Goal: Task Accomplishment & Management: Use online tool/utility

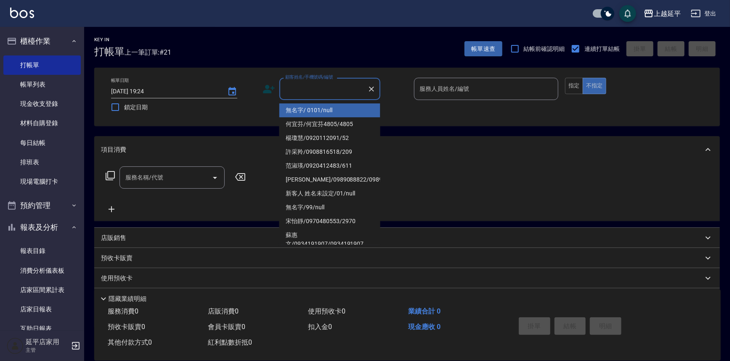
click at [294, 95] on input "顧客姓名/手機號碼/編號" at bounding box center [323, 89] width 81 height 15
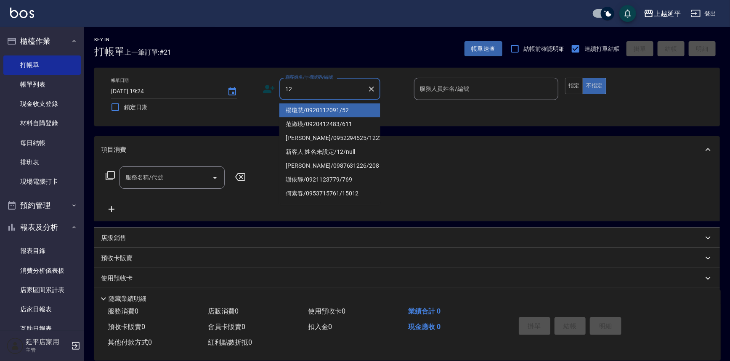
click at [305, 109] on li "楊瓊慧/0920112091/52" at bounding box center [329, 110] width 101 height 14
type input "楊瓊慧/0920112091/52"
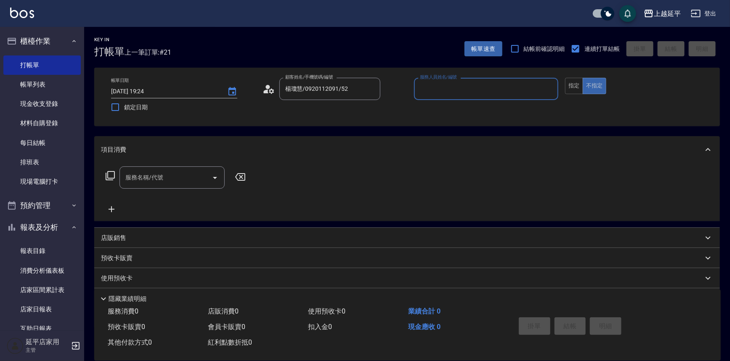
type input "[PERSON_NAME]-12"
click at [188, 176] on input "服務名稱/代號" at bounding box center [165, 177] width 85 height 15
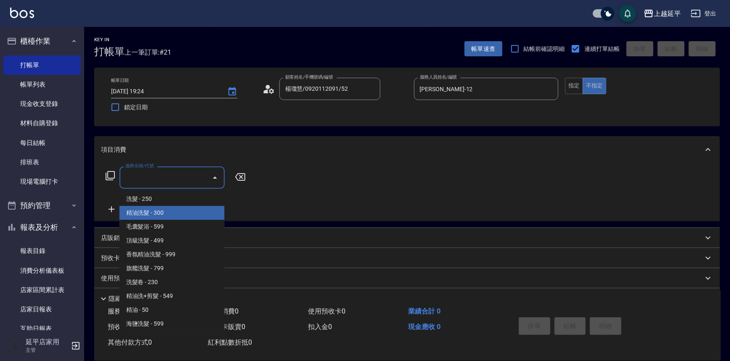
click at [189, 214] on span "精油洗髮 - 300" at bounding box center [171, 213] width 105 height 14
type input "精油洗髮(102)"
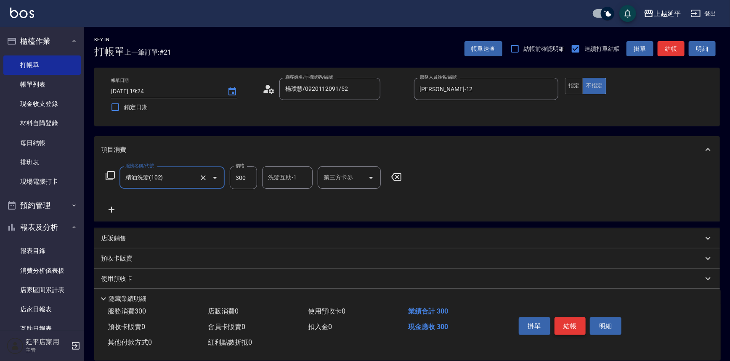
click at [567, 322] on button "結帳" at bounding box center [570, 326] width 32 height 18
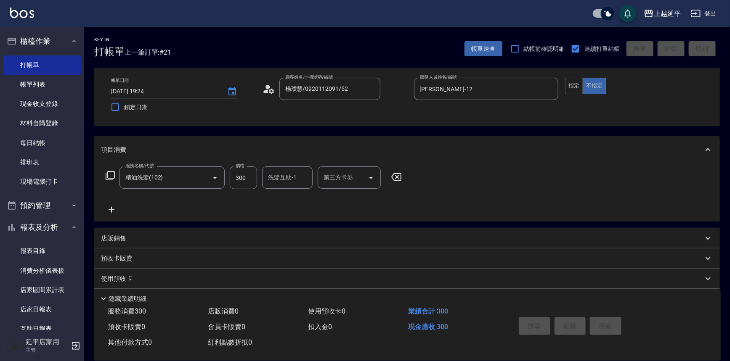
type input "[DATE] 19:57"
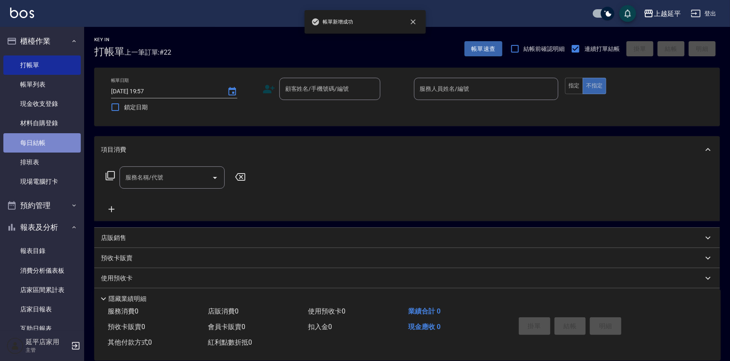
click at [48, 138] on link "每日結帳" at bounding box center [41, 142] width 77 height 19
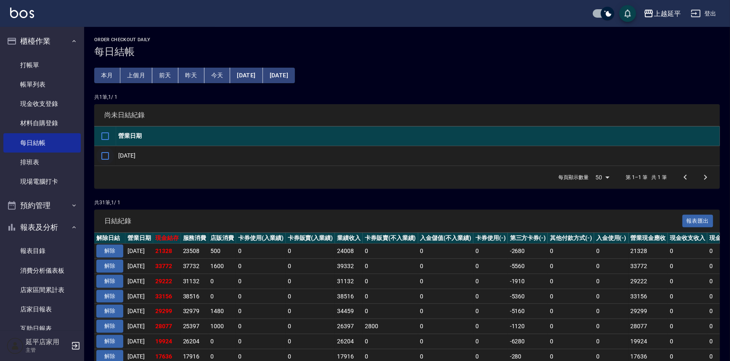
click at [109, 154] on input "checkbox" at bounding box center [105, 156] width 18 height 18
checkbox input "true"
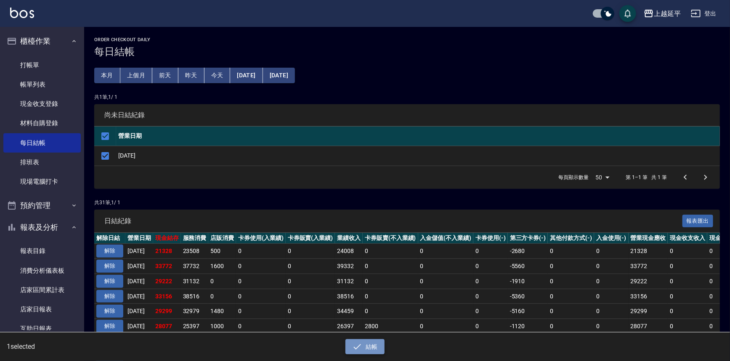
click at [372, 341] on button "結帳" at bounding box center [364, 347] width 39 height 16
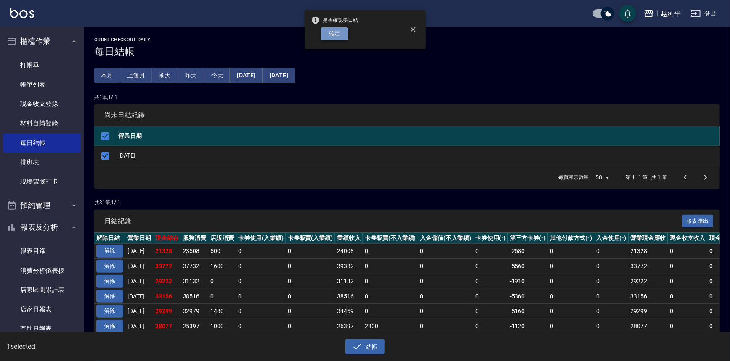
click at [341, 31] on button "確定" at bounding box center [334, 33] width 27 height 13
checkbox input "false"
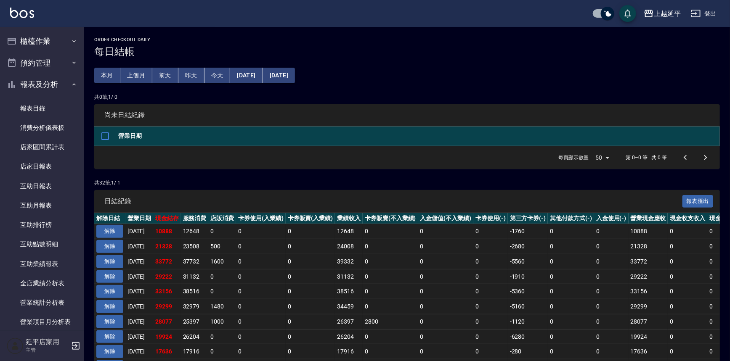
click at [43, 168] on link "店家日報表" at bounding box center [41, 166] width 77 height 19
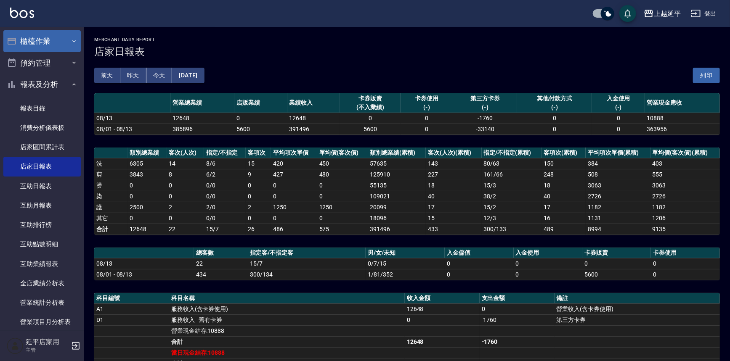
click at [50, 46] on button "櫃檯作業" at bounding box center [41, 41] width 77 height 22
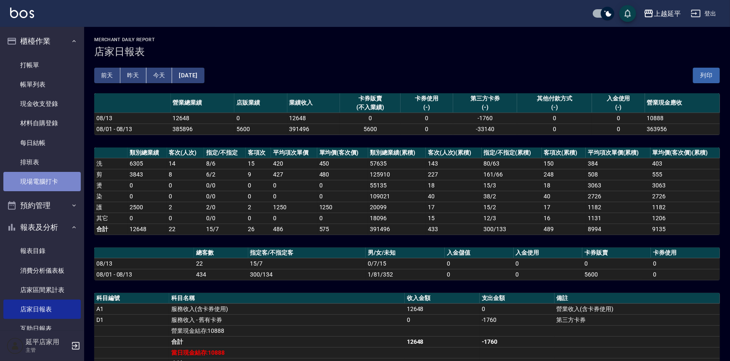
click at [45, 179] on link "現場電腦打卡" at bounding box center [41, 181] width 77 height 19
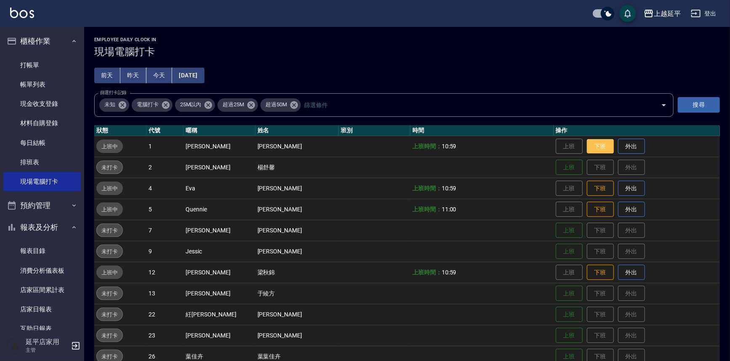
click at [587, 145] on button "下班" at bounding box center [600, 146] width 27 height 15
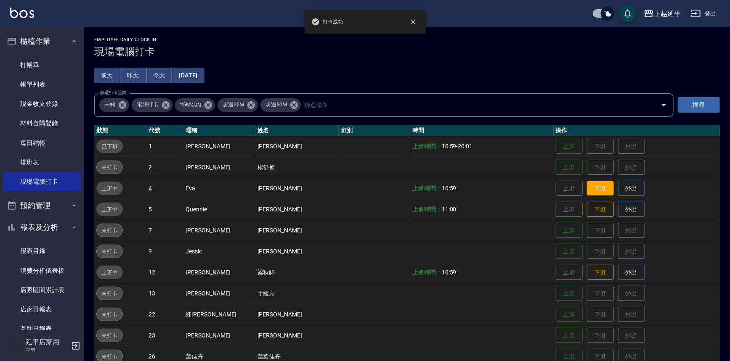
click at [588, 190] on button "下班" at bounding box center [600, 188] width 27 height 15
click at [592, 206] on button "下班" at bounding box center [600, 209] width 27 height 15
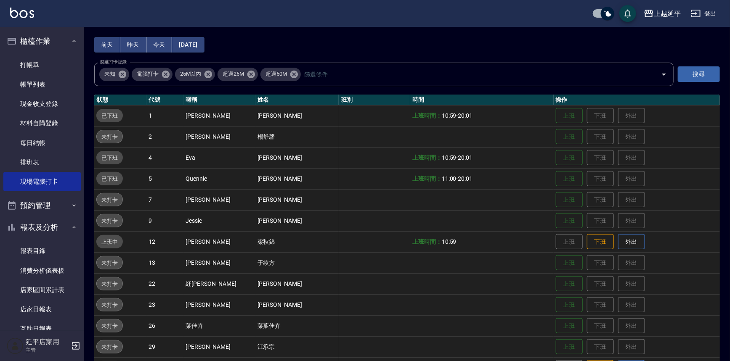
scroll to position [76, 0]
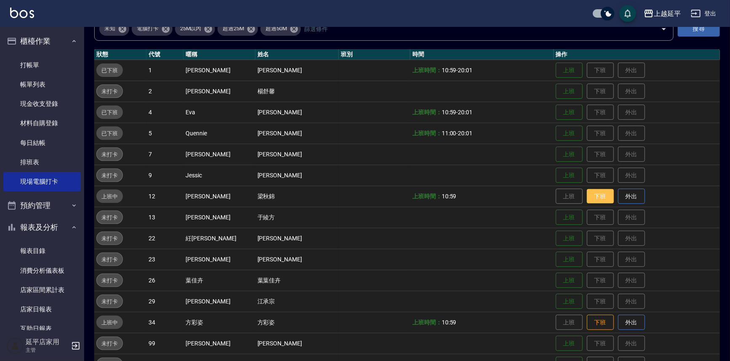
click at [595, 199] on button "下班" at bounding box center [600, 196] width 27 height 15
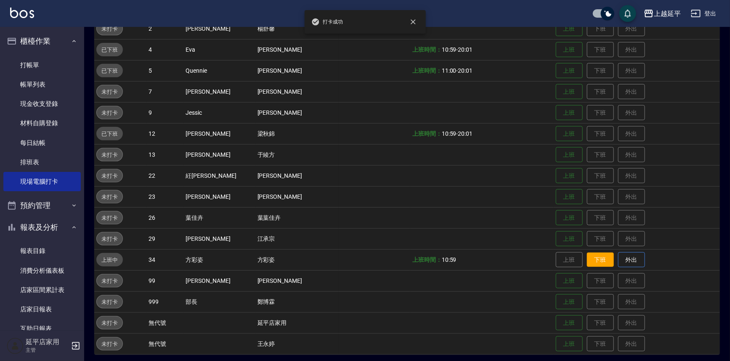
scroll to position [142, 0]
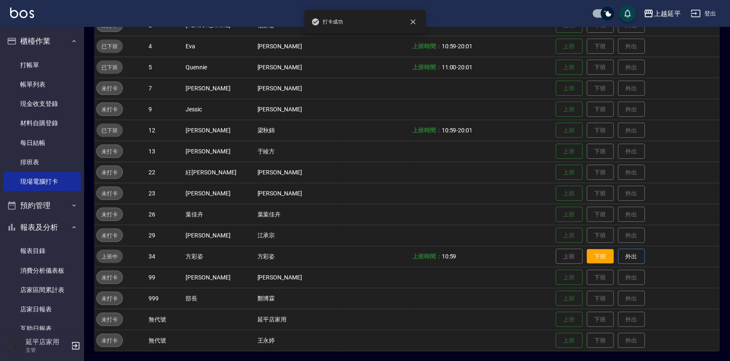
click at [593, 260] on button "下班" at bounding box center [600, 256] width 27 height 15
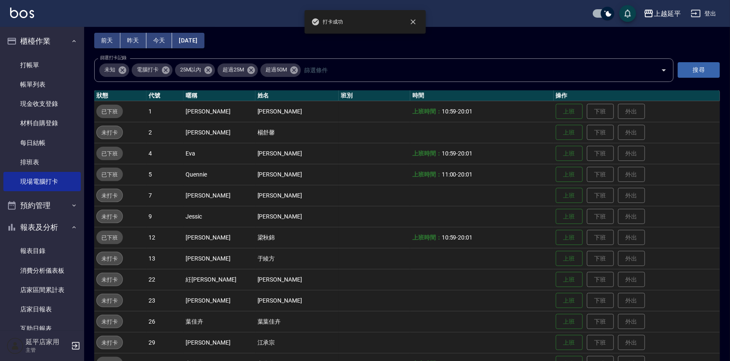
scroll to position [27, 0]
